Goal: Find contact information: Find contact information

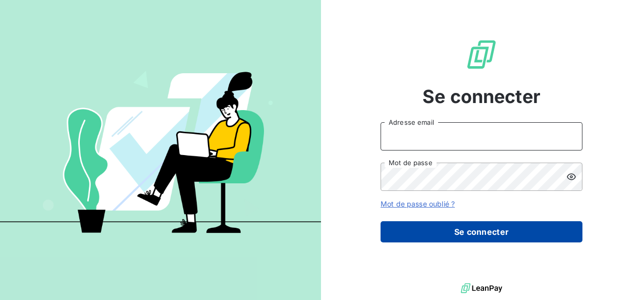
type input "[PERSON_NAME][EMAIL_ADDRESS][PERSON_NAME][DOMAIN_NAME]"
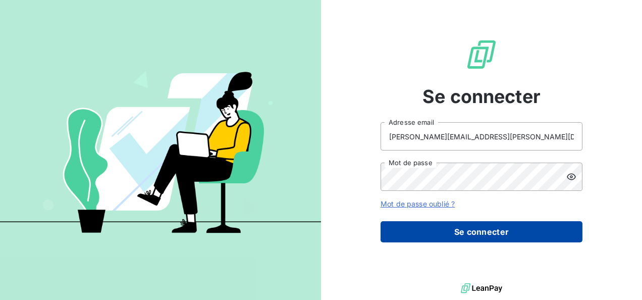
click at [480, 236] on button "Se connecter" at bounding box center [482, 231] width 202 height 21
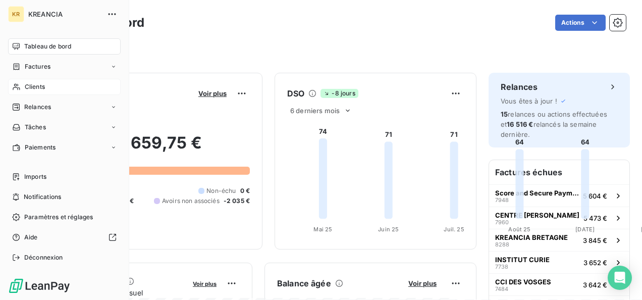
click at [16, 87] on icon at bounding box center [16, 87] width 9 height 8
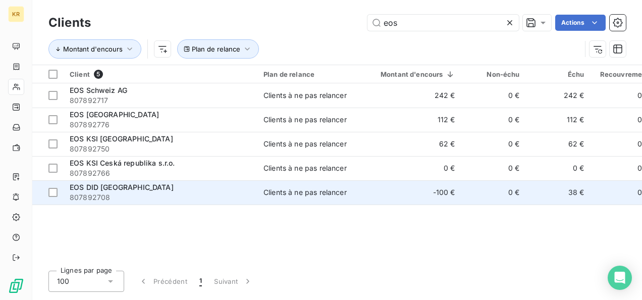
type input "eos"
click at [134, 184] on div "EOS DID [GEOGRAPHIC_DATA]" at bounding box center [161, 187] width 182 height 10
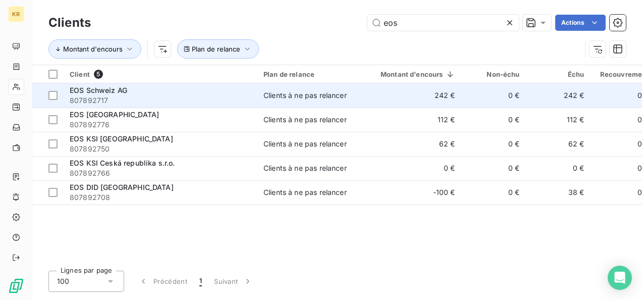
click at [115, 97] on span "807892717" at bounding box center [161, 100] width 182 height 10
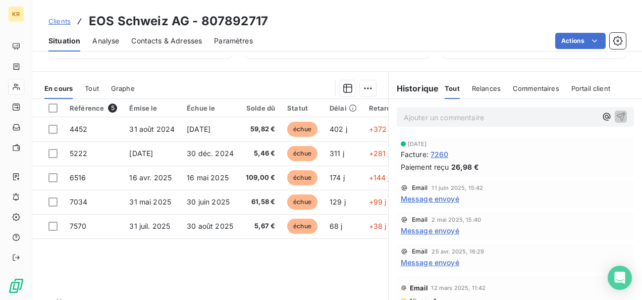
scroll to position [182, 0]
click at [183, 42] on span "Contacts & Adresses" at bounding box center [166, 41] width 71 height 10
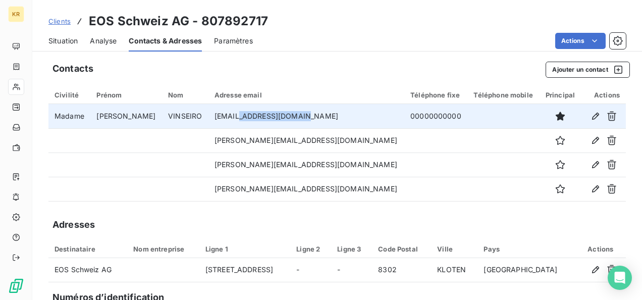
drag, startPoint x: 270, startPoint y: 114, endPoint x: 341, endPoint y: 110, distance: 71.3
click at [341, 110] on td "[EMAIL_ADDRESS][DOMAIN_NAME]" at bounding box center [306, 116] width 196 height 24
copy td "@[DOMAIN_NAME]"
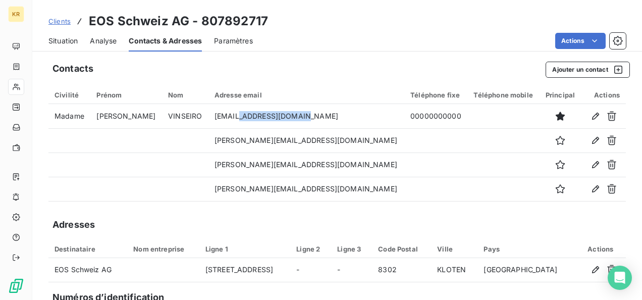
click at [58, 19] on span "Clients" at bounding box center [59, 21] width 22 height 8
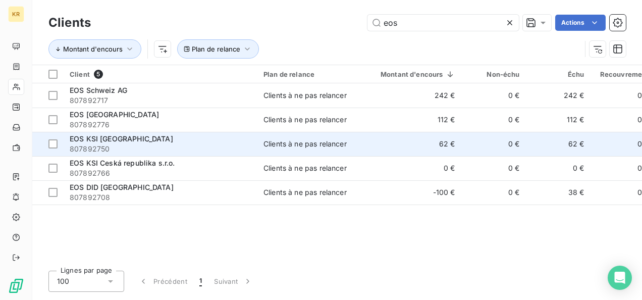
click at [144, 134] on div "EOS KSI [GEOGRAPHIC_DATA]" at bounding box center [161, 139] width 182 height 10
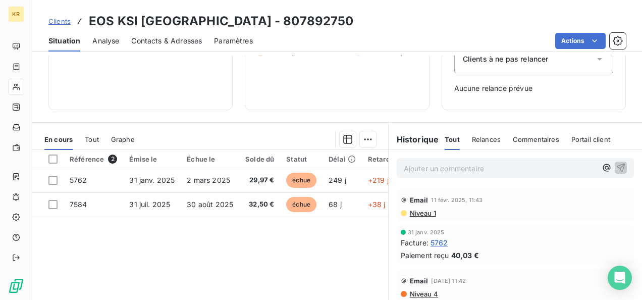
scroll to position [130, 0]
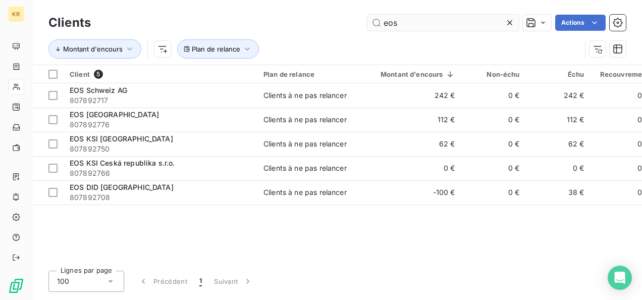
click at [424, 21] on input "eos" at bounding box center [442, 23] width 151 height 16
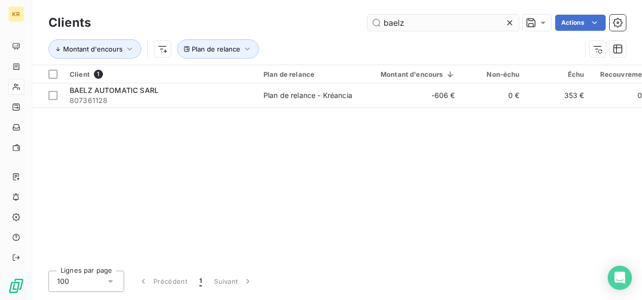
type input "baelz"
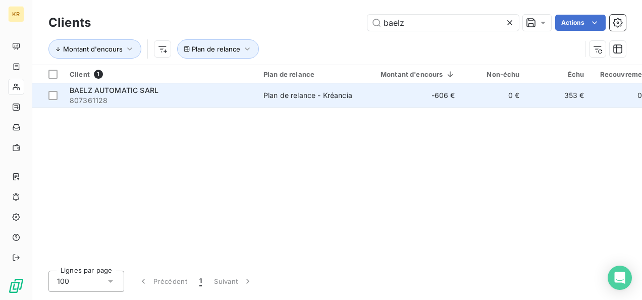
click at [219, 88] on div "BAELZ AUTOMATIC SARL" at bounding box center [161, 90] width 182 height 10
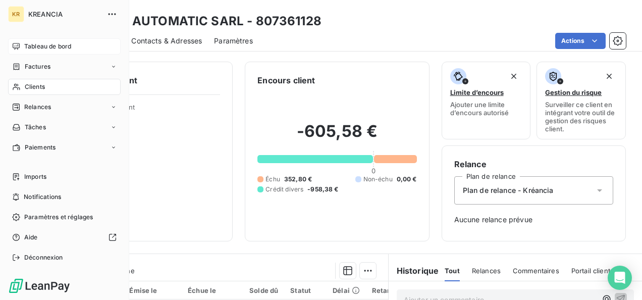
click at [17, 47] on icon at bounding box center [16, 46] width 8 height 8
